Goal: Task Accomplishment & Management: Manage account settings

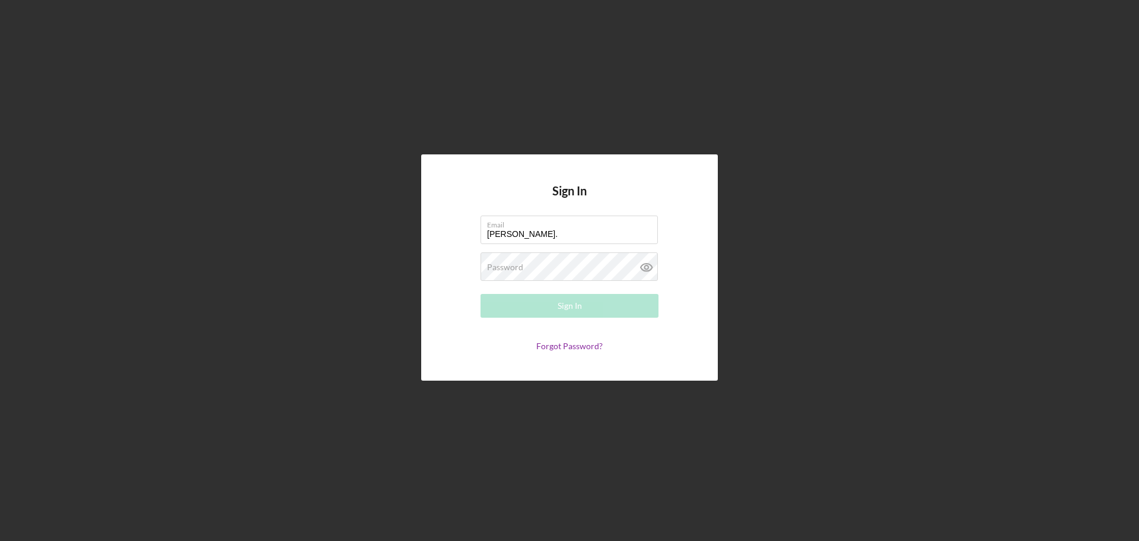
type input "[PERSON_NAME][EMAIL_ADDRESS][PERSON_NAME][DOMAIN_NAME]"
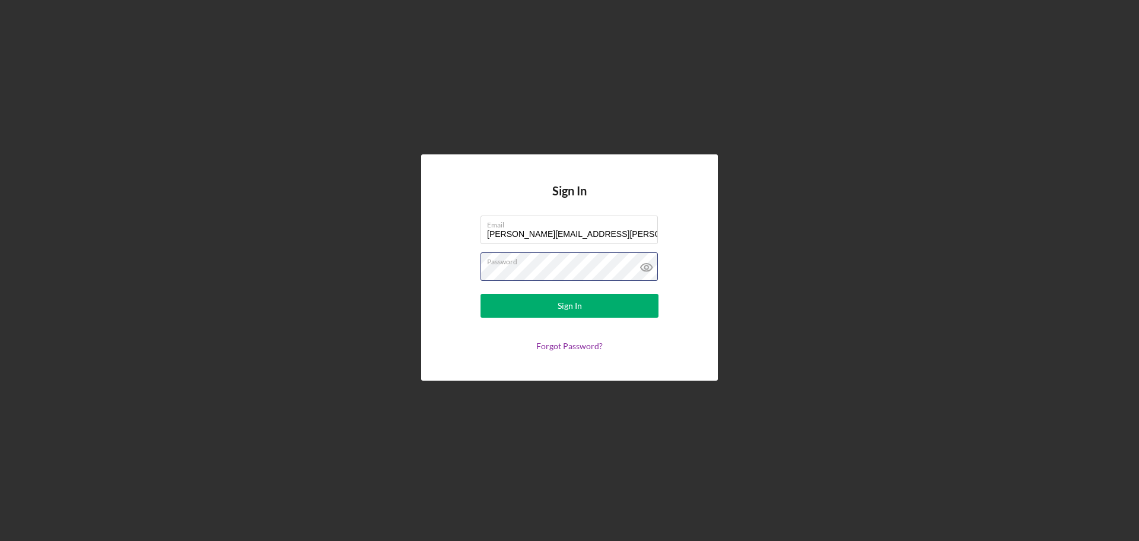
click at [481, 294] on button "Sign In" at bounding box center [570, 306] width 178 height 24
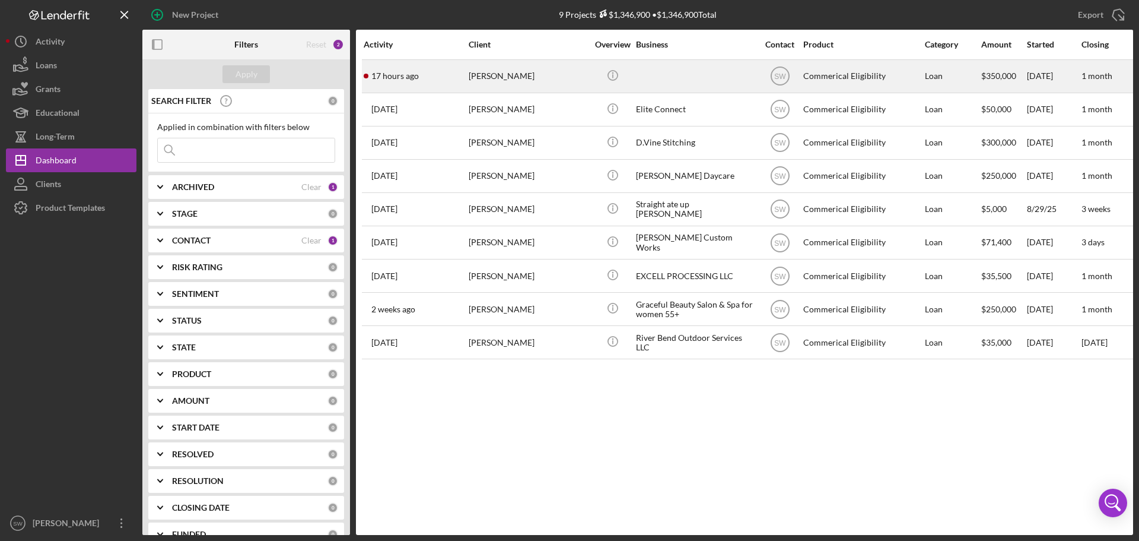
click at [493, 75] on div "[PERSON_NAME]" at bounding box center [528, 76] width 119 height 31
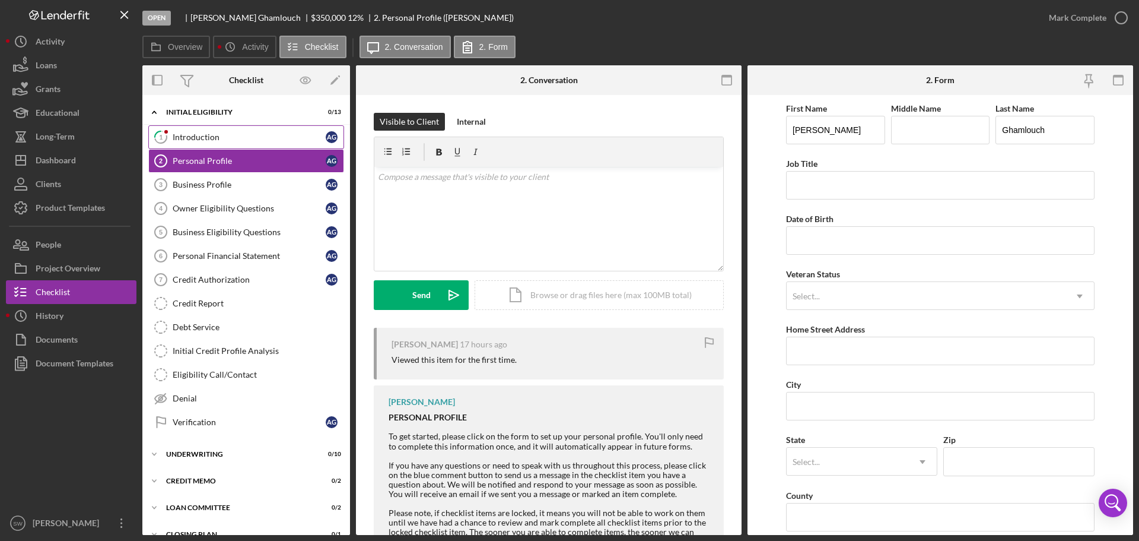
click at [189, 131] on link "1 Introduction A G" at bounding box center [246, 137] width 196 height 24
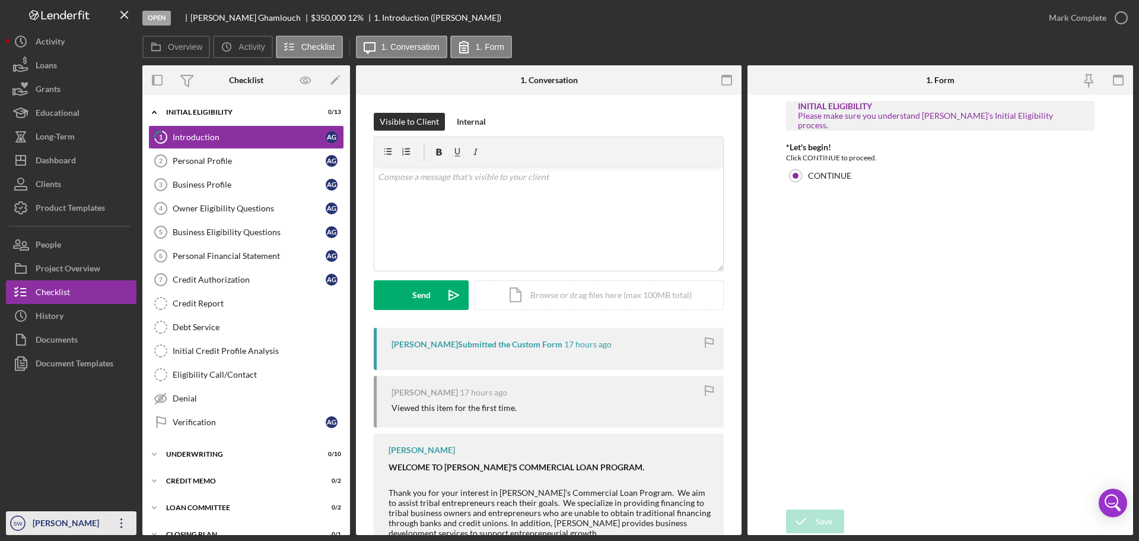
click at [42, 523] on div "[PERSON_NAME]" at bounding box center [68, 524] width 77 height 27
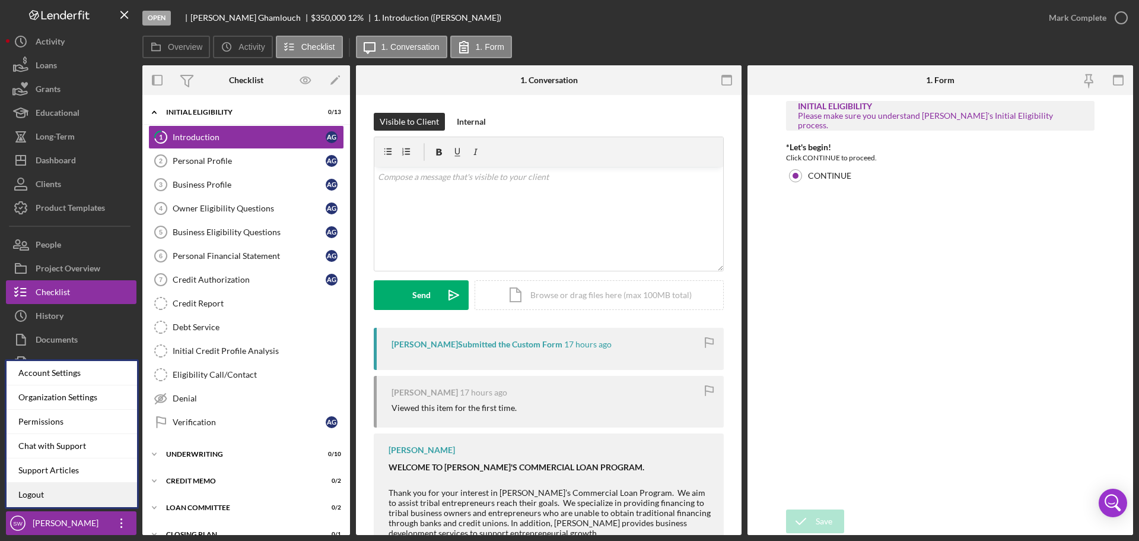
click at [41, 496] on link "Logout" at bounding box center [72, 494] width 131 height 24
